Goal: Navigation & Orientation: Find specific page/section

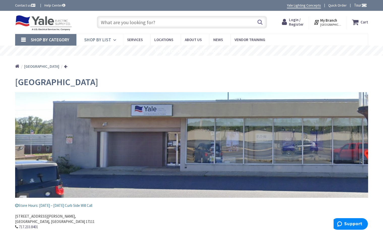
click at [114, 39] on icon at bounding box center [115, 40] width 5 height 11
click at [114, 40] on icon at bounding box center [115, 40] width 5 height 11
click at [24, 40] on link "Shop By Category" at bounding box center [45, 40] width 61 height 12
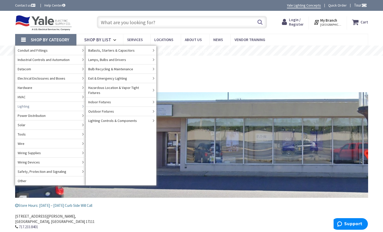
click at [28, 107] on span "Lighting" at bounding box center [24, 106] width 12 height 5
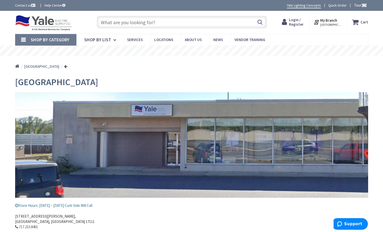
click at [23, 39] on link "Shop By Category" at bounding box center [45, 40] width 61 height 12
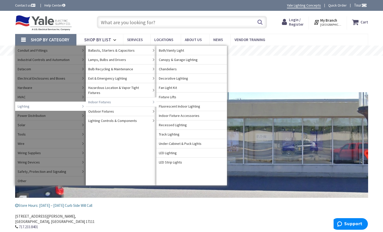
click at [102, 100] on span "Indoor Fixtures" at bounding box center [99, 102] width 23 height 5
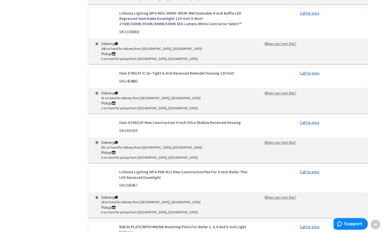
scroll to position [2122, 0]
